Goal: Contribute content: Contribute content

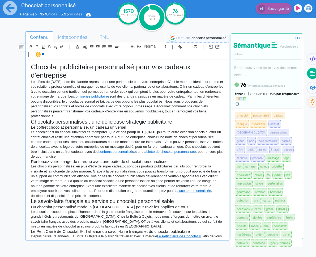
scroll to position [302, 0]
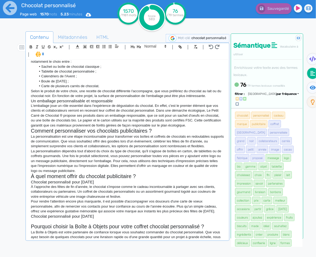
click at [135, 184] on p "À l'approche des fêtes de fin d'année, le chocolat s'impose comme le cadeau inc…" at bounding box center [127, 191] width 193 height 15
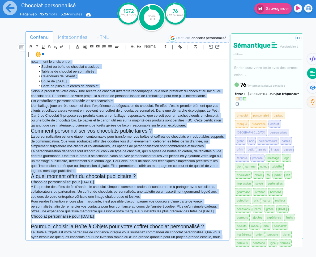
copy div "Loremips dolorsitamet consectetura elit sed doeiusm t'incididunt Utl etdol ma A…"
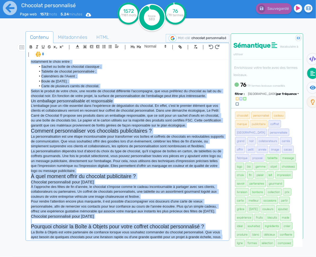
click at [89, 219] on p at bounding box center [127, 221] width 193 height 5
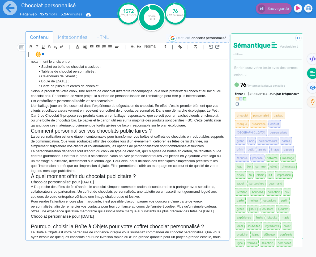
click at [89, 219] on p at bounding box center [127, 221] width 193 height 5
click at [75, 219] on p at bounding box center [127, 221] width 193 height 5
click at [74, 219] on p at bounding box center [127, 221] width 193 height 5
click at [76, 219] on p at bounding box center [127, 221] width 193 height 5
click at [50, 219] on p at bounding box center [127, 221] width 193 height 5
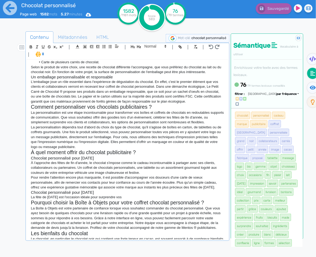
scroll to position [349, 0]
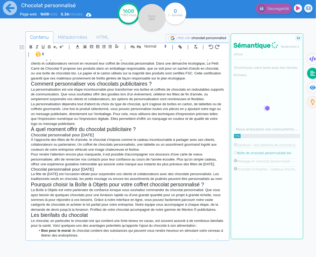
click at [225, 169] on div "Chocolat publicitaire personnalisé pour vos cadeaux d'entreprise Les fêtes de […" at bounding box center [127, 150] width 201 height 180
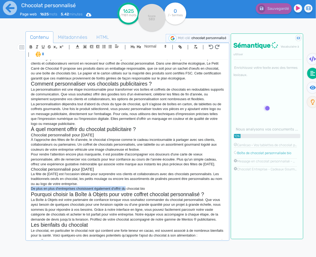
drag, startPoint x: 127, startPoint y: 179, endPoint x: 30, endPoint y: 178, distance: 96.4
click at [30, 178] on div "Chocolat publicitaire personnalisé pour vos cadeaux d'entreprise Les fêtes de […" at bounding box center [127, 150] width 201 height 180
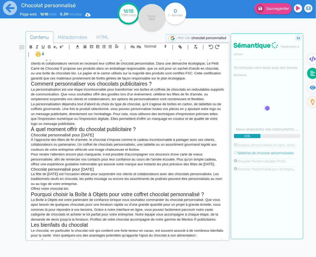
click at [87, 186] on p "Offrez notre chocolat bio" at bounding box center [127, 188] width 193 height 5
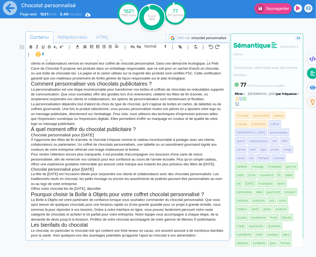
click at [92, 186] on p "Offrez notre chocolat bio de [DATE], diponible" at bounding box center [127, 188] width 193 height 5
click at [122, 186] on p "Offrez notre chocolat bio de [DATE], disponible" at bounding box center [127, 188] width 193 height 5
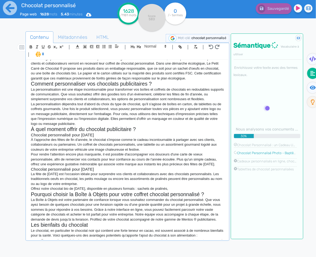
drag, startPoint x: 156, startPoint y: 179, endPoint x: 199, endPoint y: 179, distance: 43.0
click at [156, 186] on p "Offrez notre chocolat bio de [DATE], disponible en plusieurs formats : sachets …" at bounding box center [127, 188] width 193 height 5
click at [159, 186] on p "Offrez notre chocolat bio de [DATE], disponible en plusieurs formats : sachets …" at bounding box center [127, 188] width 193 height 5
click at [176, 186] on p "Offrez notre chocolat bio de [DATE], disponible en plusieurs formats : sachets …" at bounding box center [127, 188] width 193 height 5
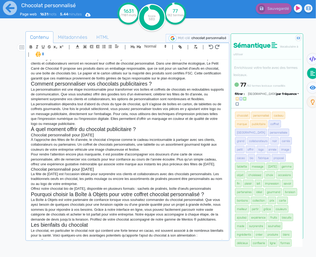
click at [221, 186] on p "Offrez notre chocolat bio de [DATE], disponible en plusieurs formats : sachets …" at bounding box center [127, 188] width 193 height 5
click at [219, 186] on p "Offrez notre chocolat bio de [DATE], disponible en plusieurs formats : sachets …" at bounding box center [127, 188] width 193 height 5
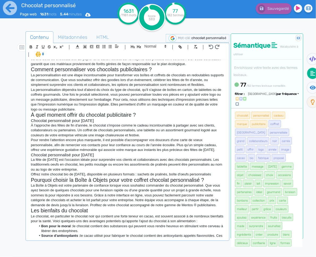
scroll to position [316, 0]
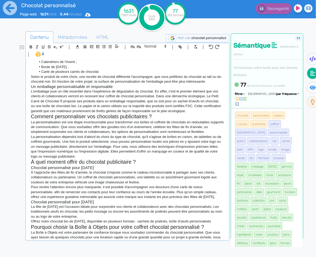
click at [212, 219] on p "Offrez notre chocolat bio de [DATE], disponible en plusieurs formats : sachets …" at bounding box center [127, 221] width 193 height 5
click at [220, 219] on p "Offrez notre chocolat bio de [DATE], disponible en plusieurs formats : sachets …" at bounding box center [127, 221] width 193 height 5
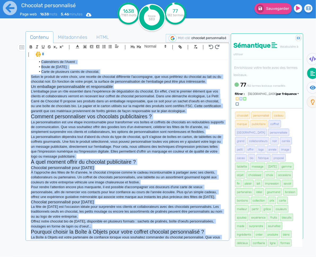
copy div "Loremips dolorsitamet consectetura elit sed doeiusm t'incididunt Utl etdol ma A…"
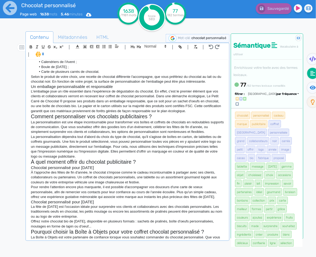
click at [106, 170] on p "À l'approche des fêtes de fin d'année, le chocolat s'impose comme le cadeau inc…" at bounding box center [127, 177] width 193 height 15
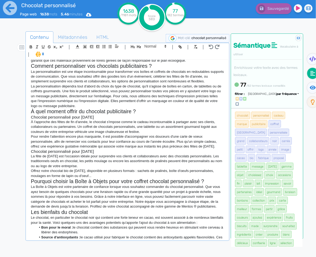
scroll to position [404, 0]
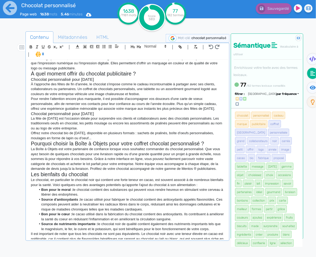
click at [104, 140] on h2 "Pourquoi choisir la Boîte à Objets pour votre coffret chocolat personnalisé ?" at bounding box center [127, 143] width 193 height 6
click at [104, 131] on p "Offrez notre chocolat bio de [DATE], disponible en plusieurs formats : sachets …" at bounding box center [127, 136] width 193 height 10
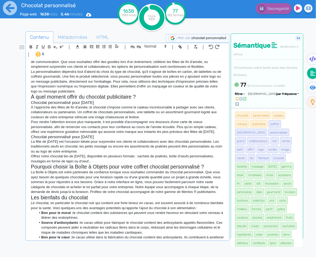
scroll to position [371, 0]
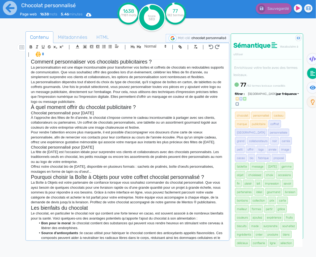
click at [105, 164] on p "Offrez notre chocolat bio de [DATE], disponible en plusieurs formats : sachets …" at bounding box center [127, 169] width 193 height 10
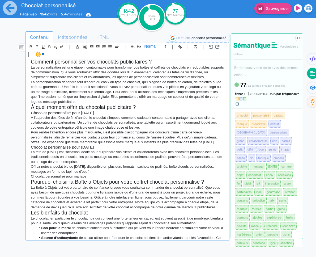
click at [160, 49] on span at bounding box center [155, 46] width 26 height 6
drag, startPoint x: 159, startPoint y: 55, endPoint x: 174, endPoint y: 65, distance: 17.8
click at [159, 55] on span at bounding box center [154, 55] width 21 height 9
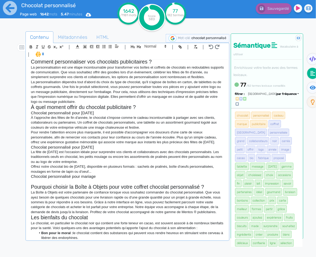
click at [75, 179] on p at bounding box center [127, 181] width 193 height 5
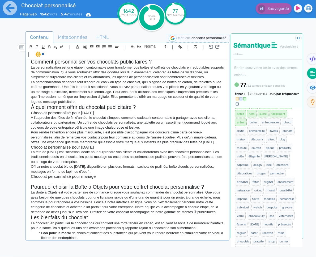
scroll to position [162, 0]
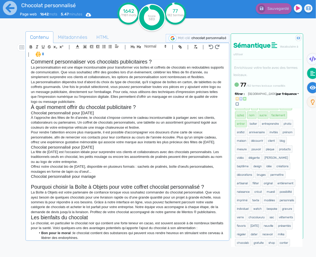
click at [311, 90] on fa-icon at bounding box center [312, 87] width 11 height 11
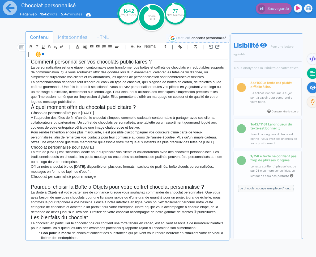
click at [312, 74] on icon at bounding box center [312, 73] width 5 height 5
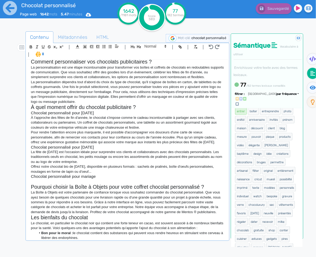
scroll to position [170, 0]
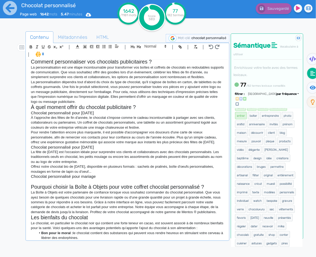
click at [46, 179] on p at bounding box center [127, 181] width 193 height 5
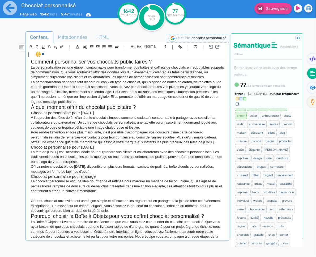
click at [48, 198] on p "Offrir du chocolat aux invités est une façon simple et efficace de les régaler …" at bounding box center [127, 205] width 193 height 15
click at [49, 194] on p at bounding box center [127, 196] width 193 height 5
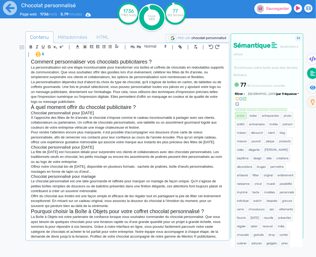
click at [279, 9] on span "Sauvegarder" at bounding box center [277, 8] width 23 height 5
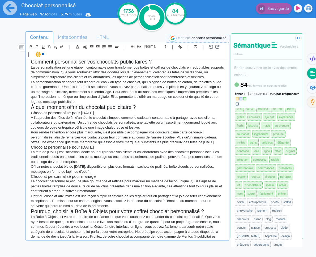
scroll to position [137, 0]
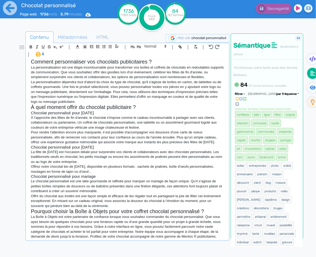
click at [105, 174] on h3 "Chocolat personnalisé pour mariage" at bounding box center [127, 176] width 193 height 5
click at [165, 179] on p "Le chocolat personnalisé est une idée gourmande et raffinée pour marquer un mar…" at bounding box center [127, 186] width 193 height 15
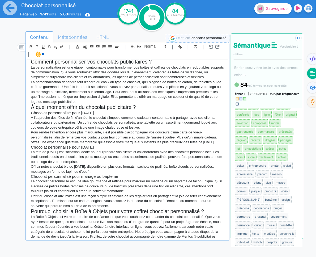
click at [149, 179] on p "Le chocolat personnalisé est une idée gourmande et raffinée pour marquer un mar…" at bounding box center [127, 186] width 193 height 15
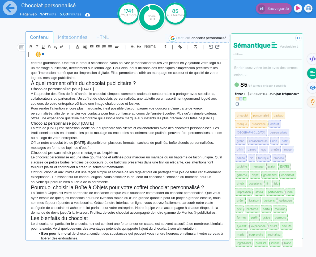
scroll to position [360, 0]
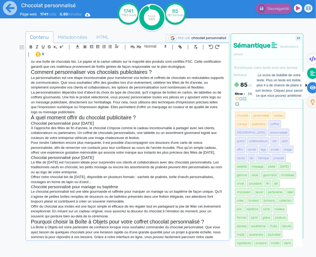
click at [314, 86] on icon at bounding box center [313, 88] width 6 height 4
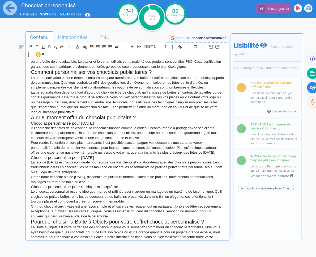
click at [313, 73] on icon at bounding box center [312, 73] width 5 height 5
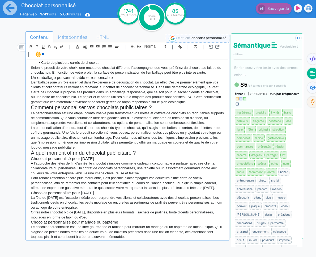
scroll to position [283, 0]
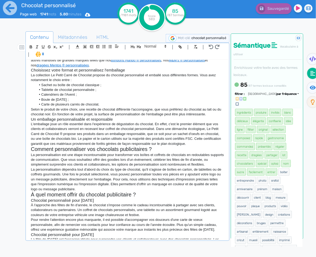
click at [219, 122] on p "L'emballage joue un rôle essentiel dans l'expérience de dégustation du chocolat…" at bounding box center [127, 134] width 193 height 24
click at [40, 122] on p "L'emballage joue un rôle essentiel dans l'expérience de dégustation du chocolat…" at bounding box center [127, 134] width 193 height 24
click at [70, 122] on p "L'emballage joue un rôle essentiel dans l'expérience de dégustation du chocolat…" at bounding box center [127, 134] width 193 height 24
drag, startPoint x: 80, startPoint y: 120, endPoint x: 95, endPoint y: 118, distance: 14.5
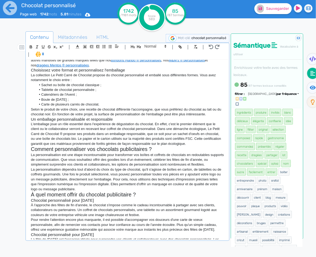
click at [80, 122] on p "L'emballage joue un rôle essentiel dans l'expérience de dégustation du chocolat…" at bounding box center [127, 134] width 193 height 24
click at [99, 122] on p "L'emballage joue un rôle essentiel dans l'expérience de dégustation du chocolat…" at bounding box center [127, 134] width 193 height 24
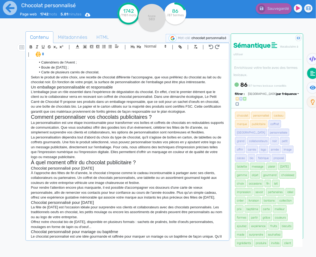
scroll to position [349, 0]
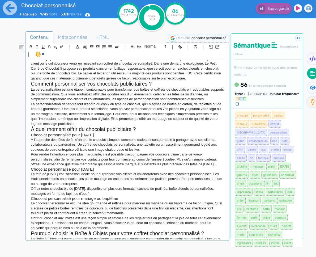
click at [117, 186] on p "Offrez notre chocolat bio de [DATE], disponible en plusieurs formats : sachets …" at bounding box center [127, 191] width 193 height 10
click at [136, 186] on p "Offrez notre chocolat bio de [DATE], disponible en plusieurs formats : sachets …" at bounding box center [127, 191] width 193 height 10
click at [275, 11] on button "Sauvegarder" at bounding box center [272, 8] width 37 height 11
click at [311, 89] on icon at bounding box center [313, 87] width 6 height 5
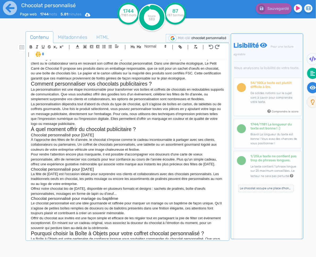
click at [311, 73] on icon at bounding box center [312, 73] width 5 height 5
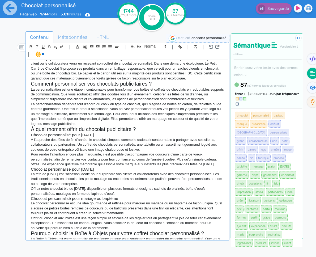
click at [144, 196] on h3 "Chocolat personnalisé pour mariage ou baptême" at bounding box center [127, 198] width 193 height 5
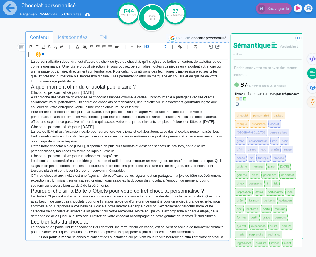
scroll to position [357, 0]
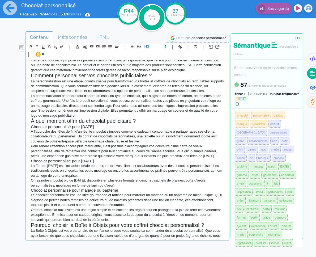
click at [141, 159] on h3 "Chocolat personnalisé pour [DATE]" at bounding box center [127, 161] width 193 height 5
click at [131, 168] on p "La fête de [DATE] est l'occasion idéale pour surprendre vos clients et collabor…" at bounding box center [127, 170] width 193 height 15
click at [108, 207] on p "Offrir du chocolat aux invités est une façon simple et efficace de les régaler …" at bounding box center [127, 214] width 193 height 15
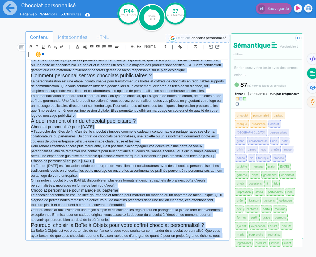
copy div "Loremips dolorsitamet consectetura elit sed doeiusm t'incididunt Utl etdol ma A…"
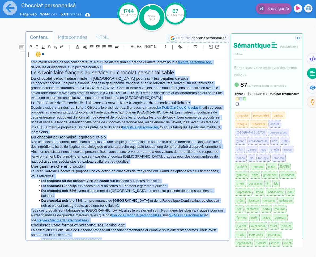
scroll to position [0, 0]
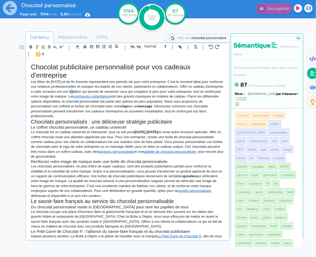
drag, startPoint x: 95, startPoint y: 94, endPoint x: 50, endPoint y: 91, distance: 45.0
click at [91, 94] on p "Les fêtes de [DATE] et de fin d'année représentent une période clé pour votre e…" at bounding box center [127, 98] width 193 height 39
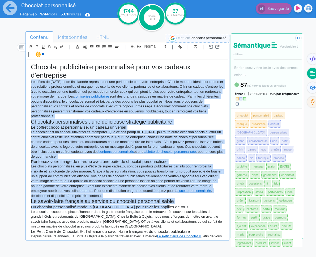
drag, startPoint x: 33, startPoint y: 83, endPoint x: 158, endPoint y: 82, distance: 124.5
click at [200, 209] on div "Chocolat publicitaire personnalisé pour vos cadeaux d'entreprise Les fêtes de […" at bounding box center [127, 150] width 201 height 180
click at [117, 131] on p "Le chocolat est un cadeau universel et intemporel. Que ce soit pour [DATE] , [D…" at bounding box center [127, 144] width 193 height 29
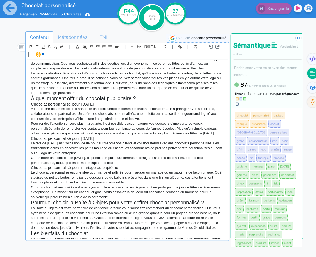
scroll to position [438, 0]
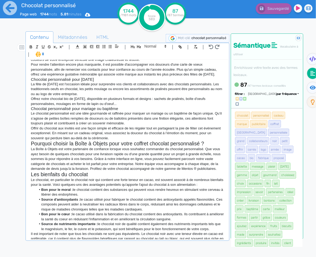
click at [127, 159] on p "La Boîte à Objets est votre partenaire de confiance lorsque vous souhaitez comm…" at bounding box center [127, 159] width 193 height 24
click at [94, 38] on span "HTML" at bounding box center [102, 37] width 21 height 14
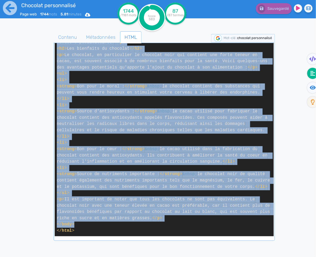
scroll to position [1141, 0]
drag, startPoint x: 57, startPoint y: 111, endPoint x: 178, endPoint y: 219, distance: 162.7
copy span "< l > Ips dolor si Amet co ad eli s'doeiu temporincidi utl etdolor mag aliq eni…"
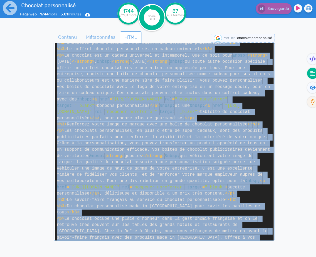
scroll to position [0, 0]
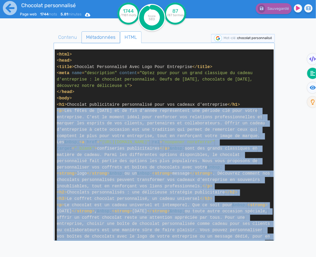
click at [89, 36] on span "Métadonnées" at bounding box center [101, 37] width 38 height 14
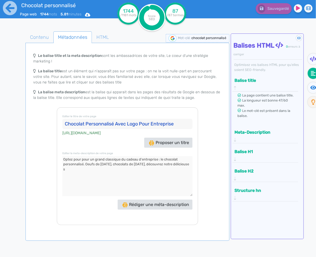
click at [154, 124] on input "Chocolat Personnalisé Avec Logo Pour Entreprise" at bounding box center [127, 124] width 130 height 11
click at [188, 164] on textarea at bounding box center [127, 176] width 130 height 40
click at [261, 138] on div "Meta-Description" at bounding box center [265, 135] width 65 height 15
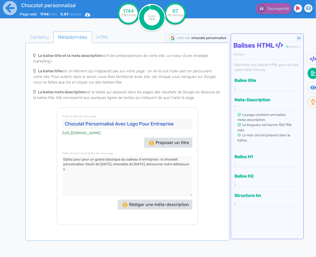
drag, startPoint x: 189, startPoint y: 163, endPoint x: 192, endPoint y: 164, distance: 2.9
click at [190, 163] on textarea at bounding box center [127, 176] width 130 height 40
type textarea "Optez pour pour un grand classique du cadeau d'entreprise : le chocolat personn…"
click at [153, 172] on textarea at bounding box center [127, 176] width 130 height 40
click at [13, 13] on icon at bounding box center [10, 8] width 14 height 14
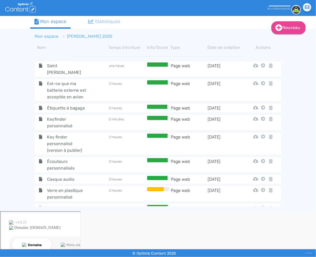
click at [52, 35] on link "Mon espace" at bounding box center [47, 36] width 24 height 5
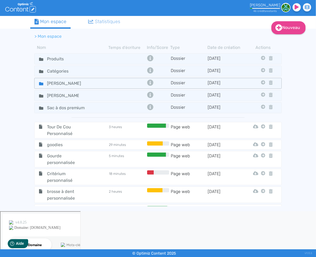
click at [40, 82] on icon at bounding box center [41, 83] width 4 height 3
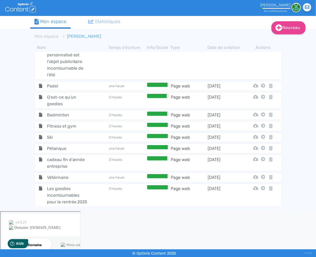
scroll to position [5023, 0]
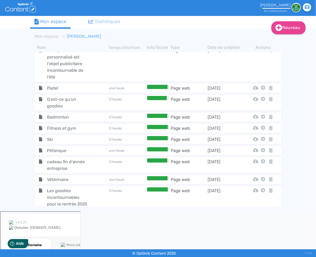
click at [64, 223] on span "Quels goodies utiliser pour un salon ?" at bounding box center [67, 233] width 49 height 20
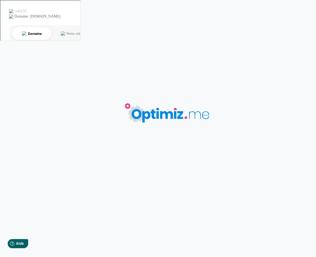
type input "Quels goodies utiliser pour un salon ?"
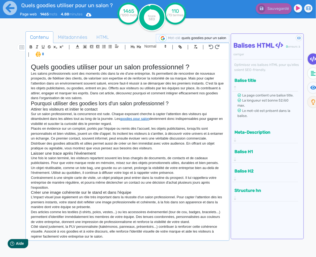
click at [149, 119] on link "goodies pour salon" at bounding box center [134, 119] width 29 height 4
drag, startPoint x: 183, startPoint y: 141, endPoint x: 182, endPoint y: 144, distance: 2.7
click at [182, 143] on p "Distribuer des goodies attractifs et utiles permet aussi de créer un lien imméd…" at bounding box center [127, 146] width 193 height 10
click at [159, 149] on p "Distribuer des goodies attractifs et utiles permet aussi de créer un lien imméd…" at bounding box center [127, 146] width 193 height 10
click at [314, 90] on fa-icon at bounding box center [313, 87] width 11 height 11
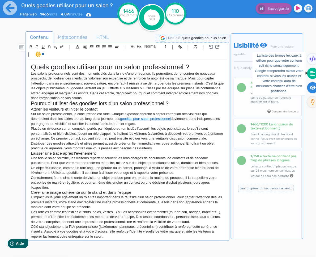
click at [311, 78] on fa-icon at bounding box center [312, 73] width 11 height 11
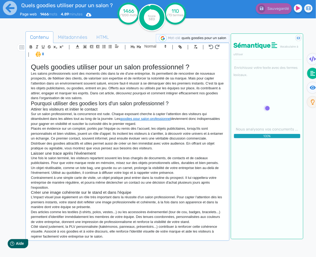
click at [158, 155] on h3 "Laisser une trace après l'événement" at bounding box center [127, 153] width 193 height 5
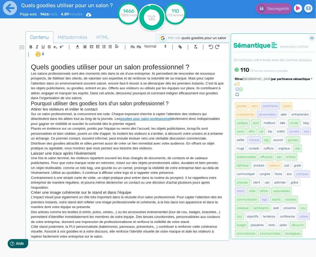
click at [82, 147] on p "Distribuer des goodies attractifs et utiles permet aussi de créer un lien imméd…" at bounding box center [127, 146] width 193 height 10
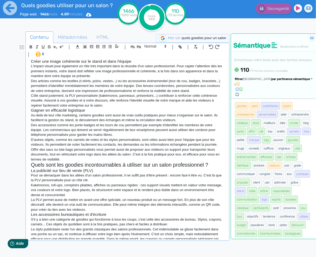
drag, startPoint x: 270, startPoint y: 93, endPoint x: 270, endPoint y: 96, distance: 3.0
click at [272, 81] on span "par pertinence sémantique" at bounding box center [291, 78] width 39 height 3
click at [268, 96] on span "par fréquence" at bounding box center [260, 94] width 18 height 3
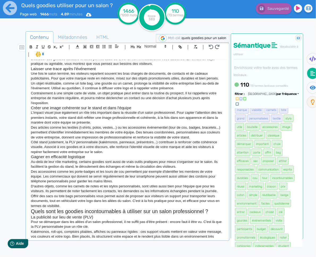
scroll to position [24, 0]
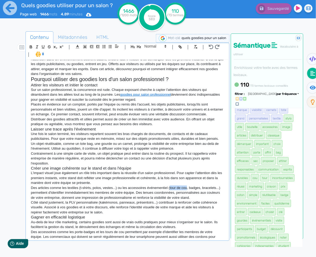
drag, startPoint x: 188, startPoint y: 188, endPoint x: 171, endPoint y: 186, distance: 17.6
click at [171, 186] on p "Des articles comme les textiles (t-shirts, polos, vestes...) ou les accessoires…" at bounding box center [127, 192] width 193 height 15
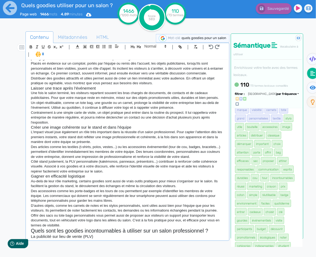
click at [162, 151] on p "Des articles comme les textiles (t-shirts, polos, vestes...) ou les accessoires…" at bounding box center [127, 151] width 193 height 15
drag, startPoint x: 176, startPoint y: 151, endPoint x: 144, endPoint y: 152, distance: 31.9
click at [144, 152] on p "Des articles comme les textiles (t-shirts, polos, vestes...) ou les accessoires…" at bounding box center [127, 151] width 193 height 15
click at [148, 152] on p "Des articles comme les textiles (t-shirts, polos, vestes...) ou les accessoires…" at bounding box center [127, 151] width 193 height 15
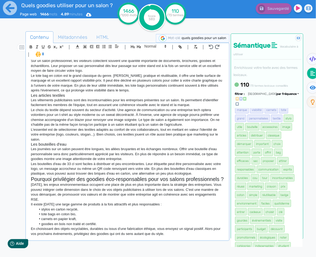
scroll to position [295, 0]
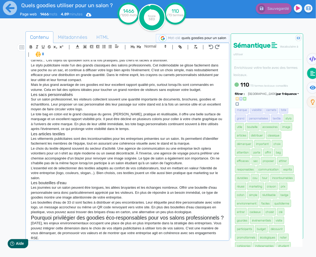
click at [73, 139] on p "Les vêtements publicitaires sont des incontournables pour les entreprises prése…" at bounding box center [127, 141] width 193 height 10
drag, startPoint x: 73, startPoint y: 139, endPoint x: 42, endPoint y: 140, distance: 31.1
click at [42, 140] on p "Les vêtements publicitaires sont des incontournables pour les entreprises prése…" at bounding box center [127, 141] width 193 height 10
click at [182, 47] on button "button" at bounding box center [180, 47] width 6 height 6
paste input "[URL][DOMAIN_NAME]"
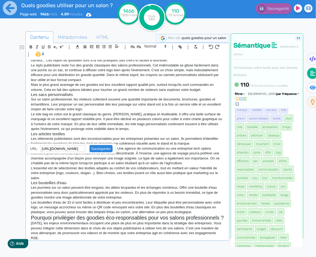
scroll to position [0, 23]
click at [98, 149] on link at bounding box center [98, 149] width 27 height 4
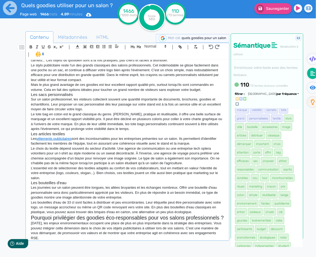
click at [112, 155] on p "Le choix du textile dépend souvent du secteur d'activité. Une agence de communi…" at bounding box center [127, 156] width 193 height 20
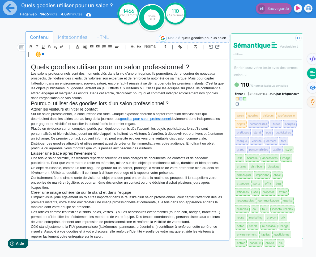
scroll to position [1, 0]
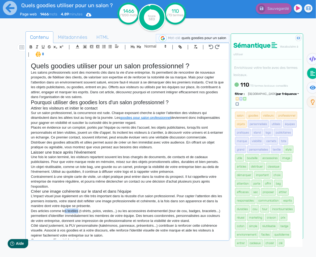
drag, startPoint x: 78, startPoint y: 212, endPoint x: 66, endPoint y: 211, distance: 12.7
click at [66, 211] on p "Des articles comme les textiles (t-shirts, polos, vestes...) ou les accessoires…" at bounding box center [127, 215] width 193 height 15
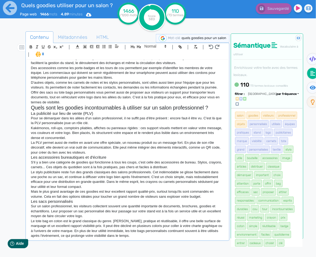
scroll to position [226, 0]
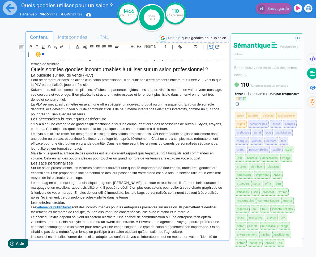
click at [210, 47] on icon "button" at bounding box center [211, 47] width 5 height 5
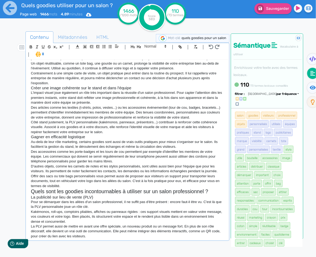
scroll to position [84, 0]
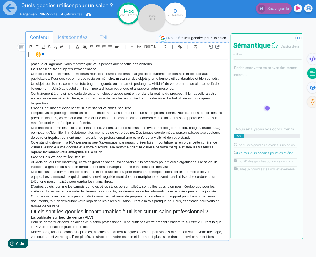
click at [67, 128] on p "Des articles comme les textiles (t-shirts, polos, vestes...) ou les accessoires…" at bounding box center [127, 132] width 193 height 15
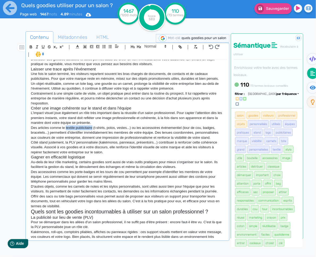
drag, startPoint x: 92, startPoint y: 128, endPoint x: 66, endPoint y: 128, distance: 26.3
click at [66, 128] on p "Des articles comme le textile publicitaire (t-shirts, polos, vestes...) ou les …" at bounding box center [127, 132] width 193 height 15
click at [179, 47] on icon "button" at bounding box center [180, 46] width 2 height 2
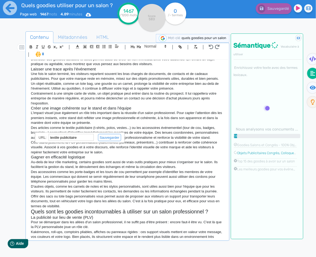
paste input "[URL][DOMAIN_NAME]"
type input "[URL][DOMAIN_NAME]"
click at [107, 137] on link at bounding box center [107, 137] width 27 height 4
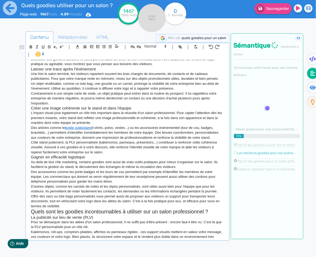
scroll to position [84, 0]
click at [125, 147] on p "Côté stand justement, la PLV personnalisée (kakémonos, panneaux, présentoirs...…" at bounding box center [127, 147] width 193 height 15
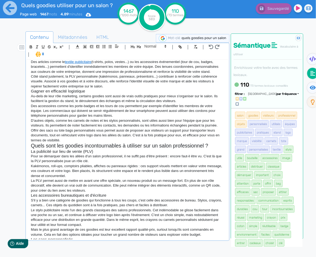
scroll to position [154, 0]
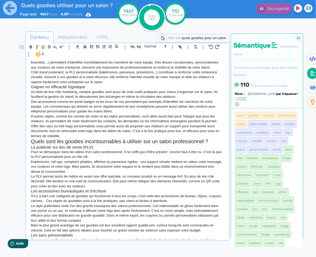
click at [101, 106] on p "Des accessoires comme les porte-badges et les tours de cou permettent par exemp…" at bounding box center [127, 106] width 193 height 15
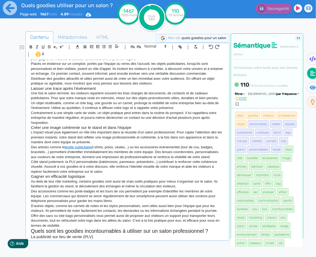
scroll to position [0, 0]
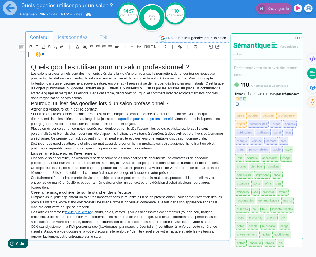
click at [104, 94] on p "Les salons professionnels sont des moments clés dans la vie d'une entreprise. I…" at bounding box center [127, 85] width 193 height 29
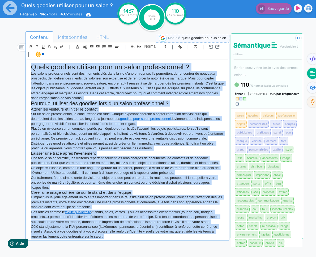
copy div "Lorem ipsumdo sitametc adip el seddo eiusmodtempor ? Inc utlabo etdoloremagnaa …"
click at [172, 148] on p "Distribuer des goodies attractifs et utiles permet aussi de créer un lien imméd…" at bounding box center [127, 146] width 193 height 10
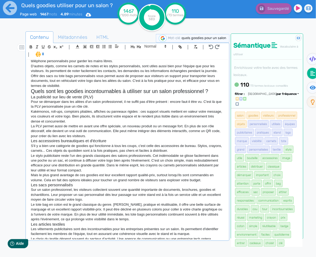
scroll to position [157, 0]
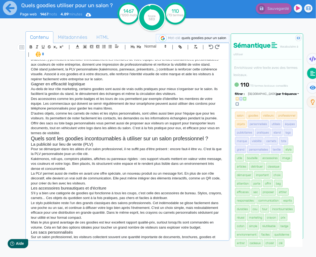
click at [160, 159] on p "Kakémonos, roll-ups, comptoirs pliables, affiches ou panneaux rigides : ces sup…" at bounding box center [127, 163] width 193 height 15
click at [172, 151] on p "Pour se démarquer dans les allées d'un salon professionnel, il ne suffit pas d'…" at bounding box center [127, 152] width 193 height 10
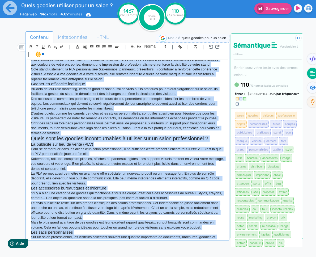
copy div "Lorem ipsumdo sitametc adip el seddo eiusmodtempor ? Inc utlabo etdoloremagnaa …"
click at [155, 188] on h3 "Les accessoires bureautiques et d'écriture" at bounding box center [127, 188] width 193 height 5
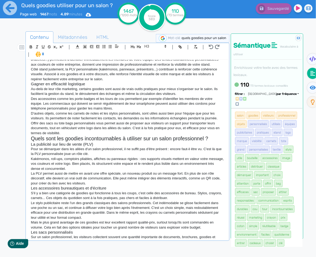
scroll to position [62, 0]
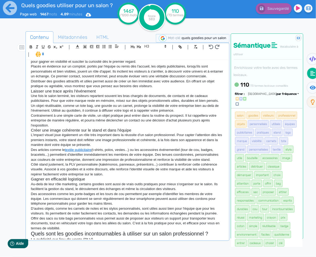
drag, startPoint x: 183, startPoint y: 149, endPoint x: 189, endPoint y: 150, distance: 6.5
click at [183, 149] on p "Des articles comme le textile publicitaire (t-shirts, polos, vestes...) ou les …" at bounding box center [127, 154] width 193 height 15
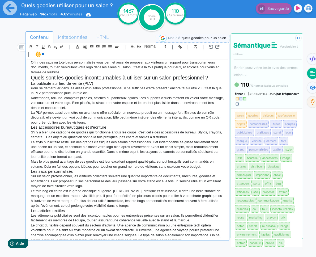
scroll to position [77, 0]
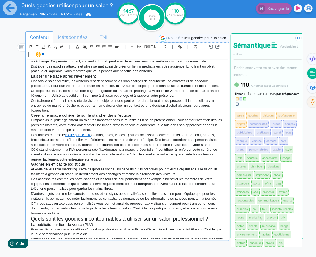
drag, startPoint x: 174, startPoint y: 150, endPoint x: 182, endPoint y: 145, distance: 9.6
click at [174, 150] on p "Côté stand justement, la PLV personnalisée (kakémonos, panneaux, présentoirs...…" at bounding box center [127, 154] width 193 height 15
click at [48, 150] on p "Côté stand justement, la PLV personnalisée (kakémonos, panneaux, présentoirs...…" at bounding box center [127, 154] width 193 height 15
click at [122, 174] on p "Au-delà de leur rôle marketing, certains goodies sont aussi de vrais outils pra…" at bounding box center [127, 172] width 193 height 10
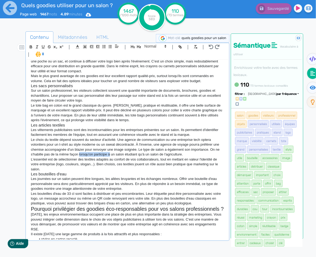
drag, startPoint x: 111, startPoint y: 155, endPoint x: 80, endPoint y: 154, distance: 31.6
click at [80, 154] on p "Le choix du textile dépend souvent du secteur d'activité. Une agence de communi…" at bounding box center [127, 147] width 193 height 20
click at [122, 155] on p "Le choix du textile dépend souvent du secteur d'activité. Une agence de communi…" at bounding box center [127, 147] width 193 height 20
click at [182, 157] on p "Le choix du textile dépend souvent du secteur d'activité. Une agence de communi…" at bounding box center [127, 147] width 193 height 20
click at [176, 168] on p "L'essentiel est de sélectionner des textiles adaptés au confort de vos collabor…" at bounding box center [127, 164] width 193 height 15
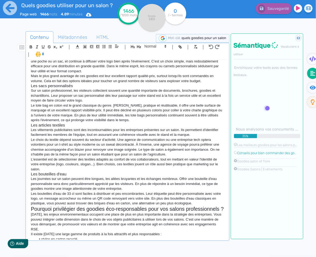
click at [185, 126] on h3 "Les articles textiles" at bounding box center [127, 125] width 193 height 5
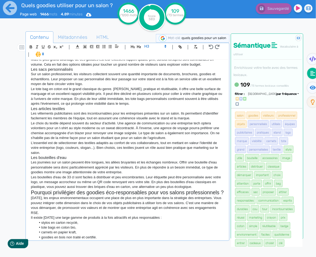
scroll to position [333, 0]
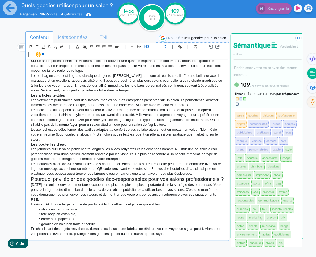
click at [161, 150] on p "Les journées sur un salon peuvent être longues, les allées bruyantes et les éch…" at bounding box center [127, 154] width 193 height 15
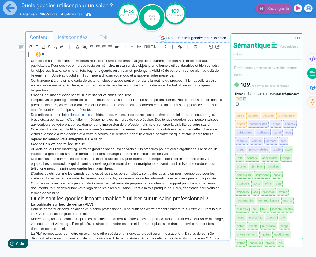
scroll to position [0, 0]
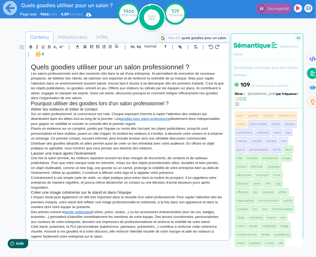
click at [172, 147] on p "Distribuer des goodies attractifs et utiles permet aussi de créer un lien imméd…" at bounding box center [127, 146] width 193 height 10
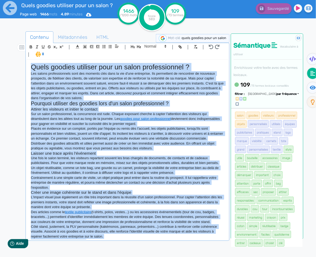
copy div "Lorem ipsumdo sitametc adip el seddo eiusmodtempor ? Inc utlabo etdoloremagnaa …"
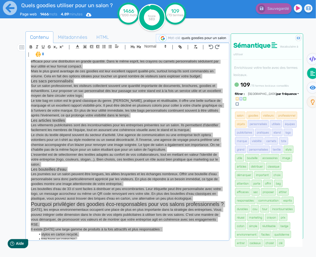
scroll to position [333, 0]
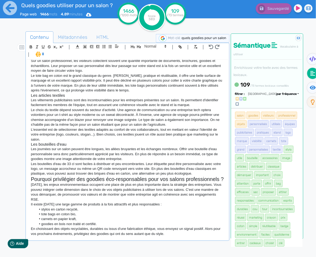
click at [56, 207] on p "Il existe [DATE] une large gamme de produits à la fois attractifs et plus respo…" at bounding box center [127, 204] width 193 height 5
drag, startPoint x: 42, startPoint y: 210, endPoint x: 53, endPoint y: 207, distance: 11.5
click at [42, 210] on li "stylos en carton recyclé," at bounding box center [130, 209] width 188 height 5
click at [87, 209] on li "Stylos en carton recyclé," at bounding box center [130, 209] width 188 height 5
click at [183, 235] on p "En choisissant des objets recyclables, durables ou issus d'une fabrication éthi…" at bounding box center [127, 231] width 193 height 10
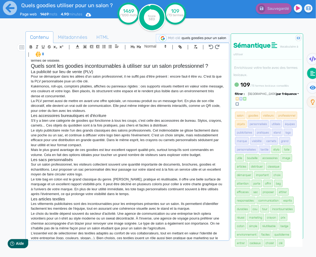
scroll to position [203, 0]
